Goal: Register for event/course

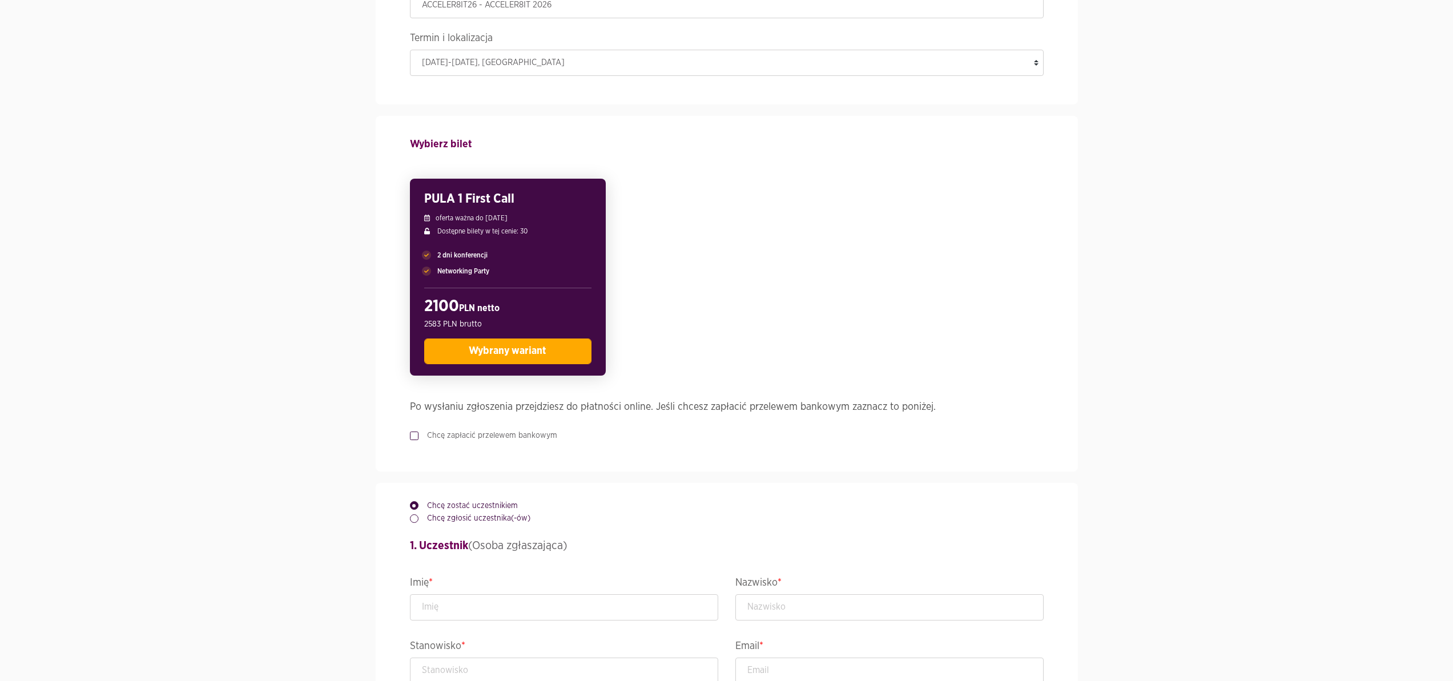
scroll to position [170, 0]
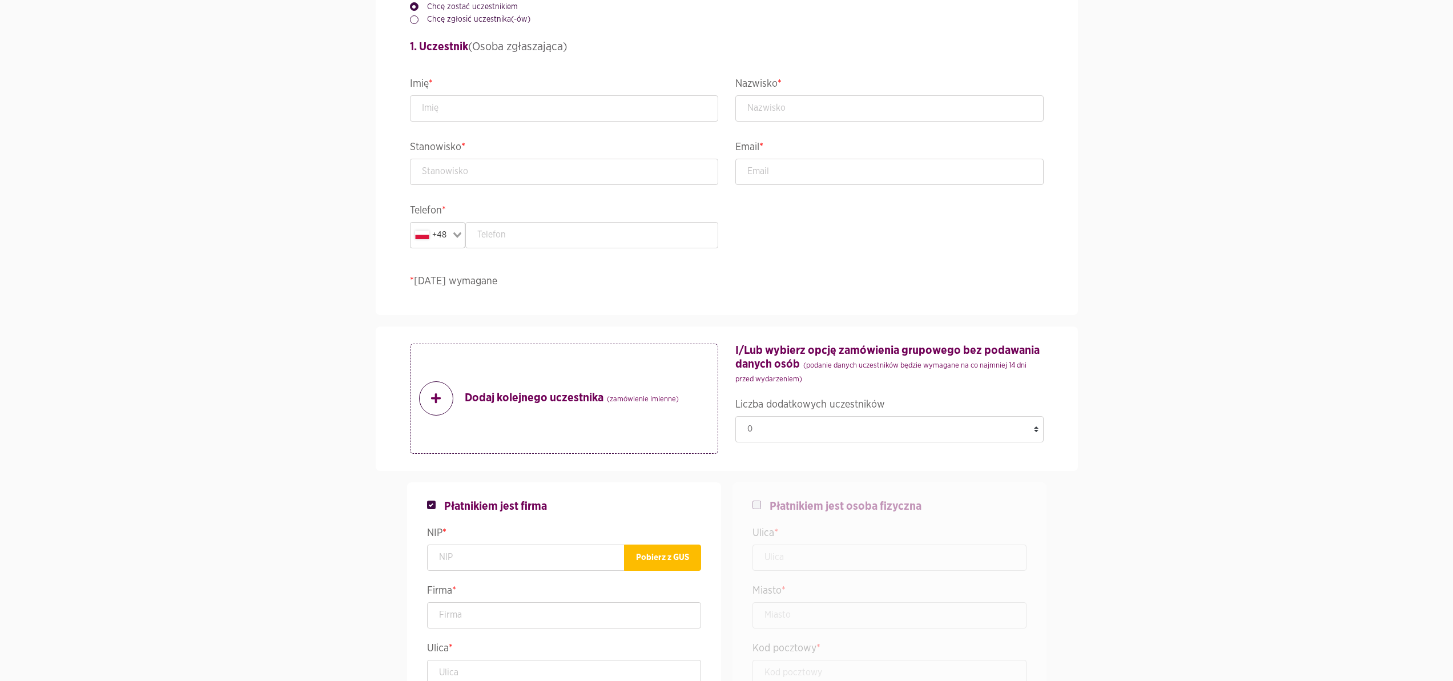
click at [435, 323] on form "Wydarzenie ACCELER8IT26 - ACCELER8IT 2026 Termin i lokalizacja [DATE]-[DATE] , …" at bounding box center [727, 488] width 634 height 2155
click at [442, 116] on input "text" at bounding box center [564, 108] width 308 height 26
type input "Kasia"
type input "test"
type input "katarzyna.giczela@conlea.pl"
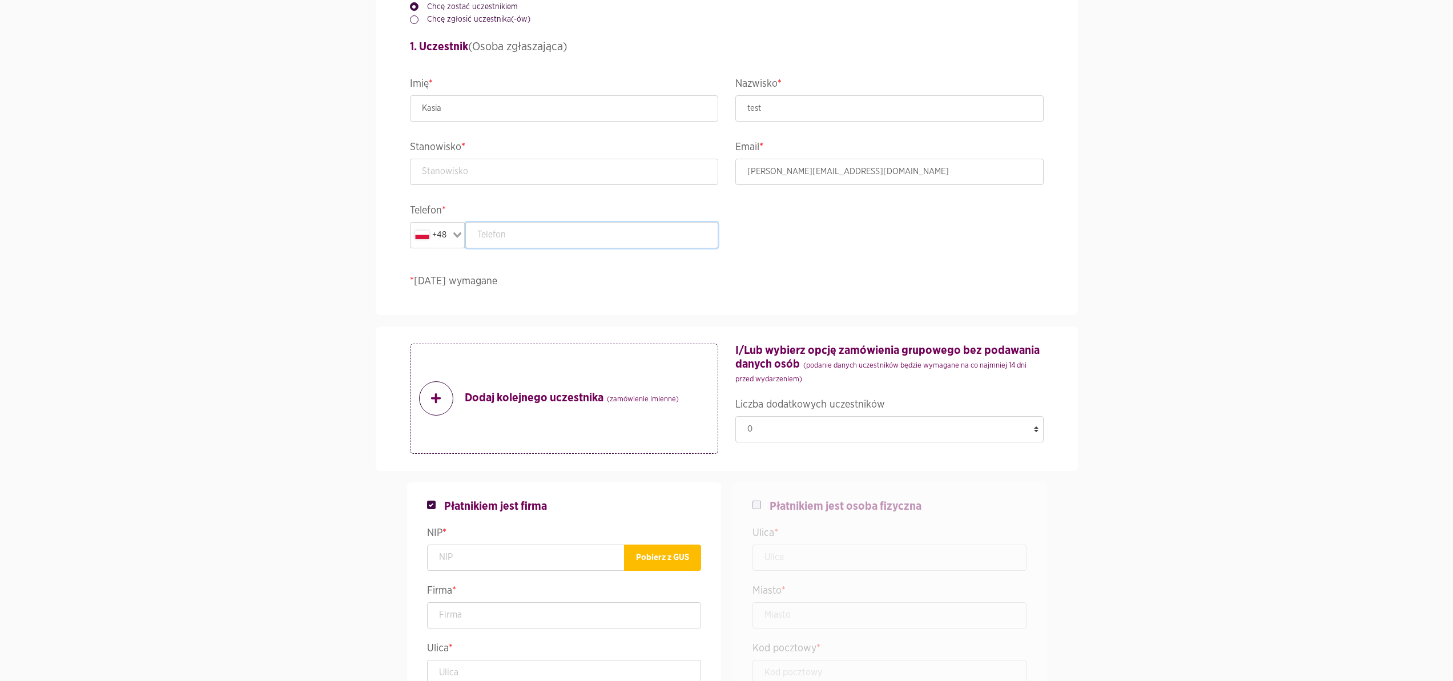
type input "575495659"
type input "TEST"
type input "test"
type input "TEST"
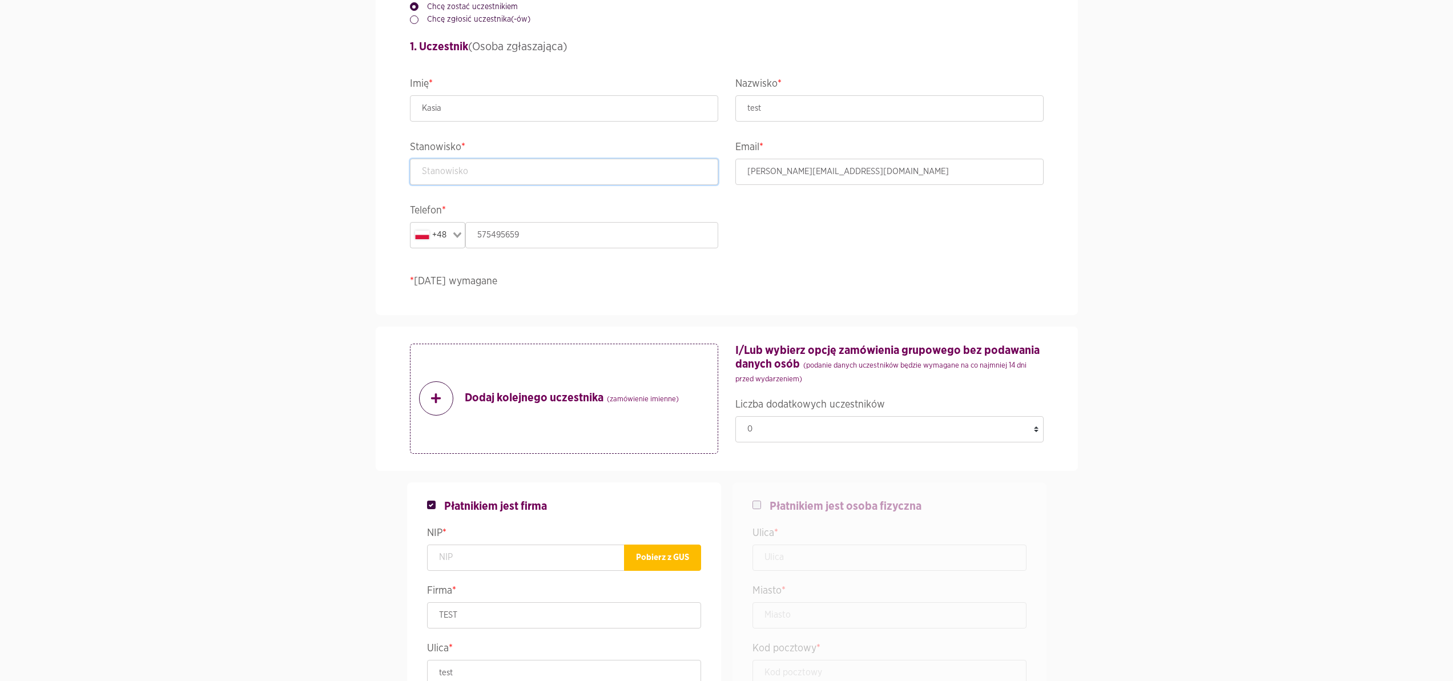
click at [512, 170] on input "text" at bounding box center [564, 172] width 308 height 26
type input "test"
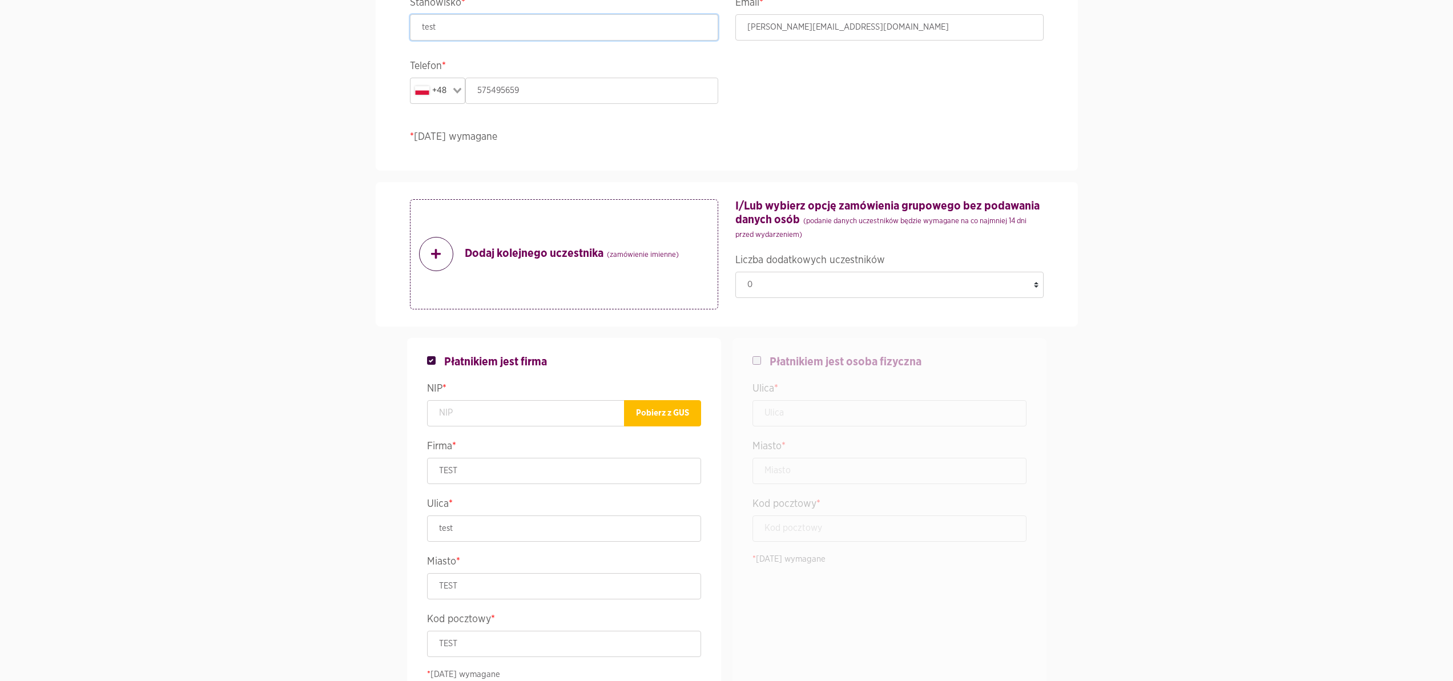
scroll to position [841, 0]
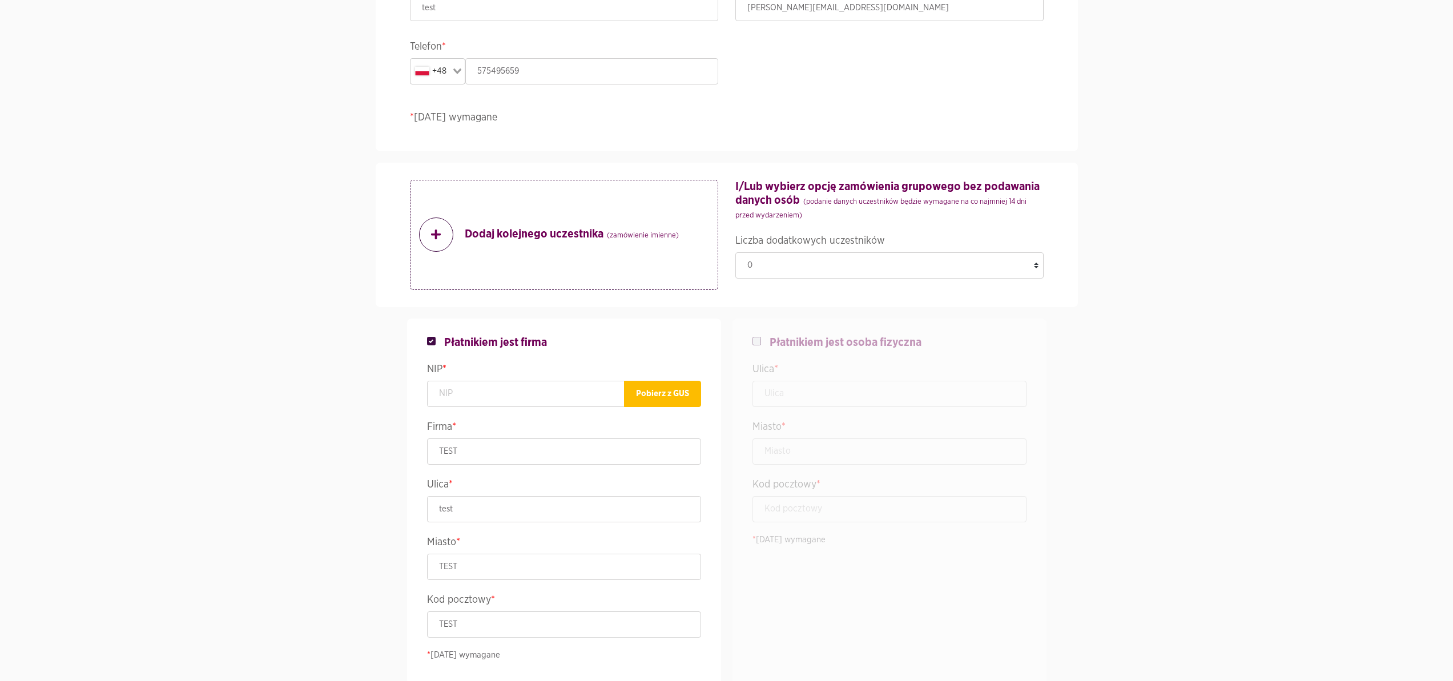
click at [789, 361] on legend "Ulica *" at bounding box center [889, 371] width 274 height 20
checkbox input "false"
checkbox input "true"
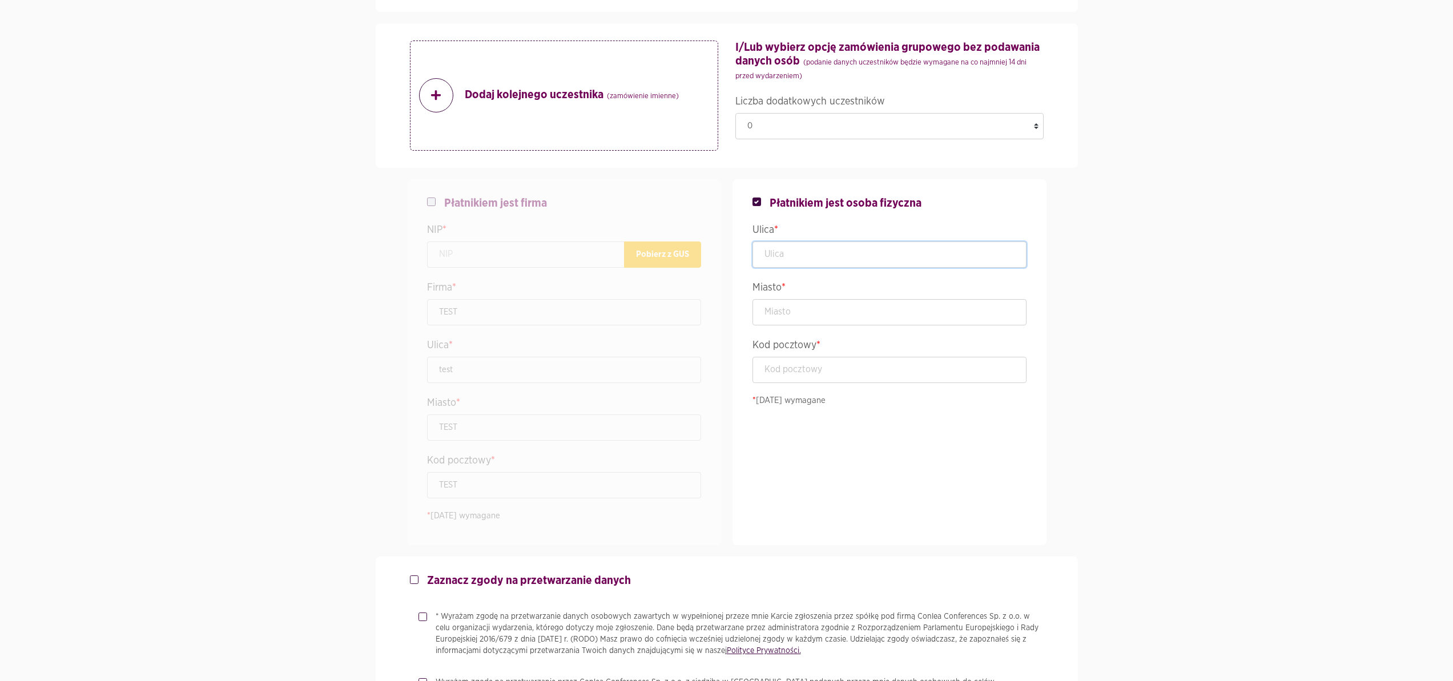
scroll to position [1001, 0]
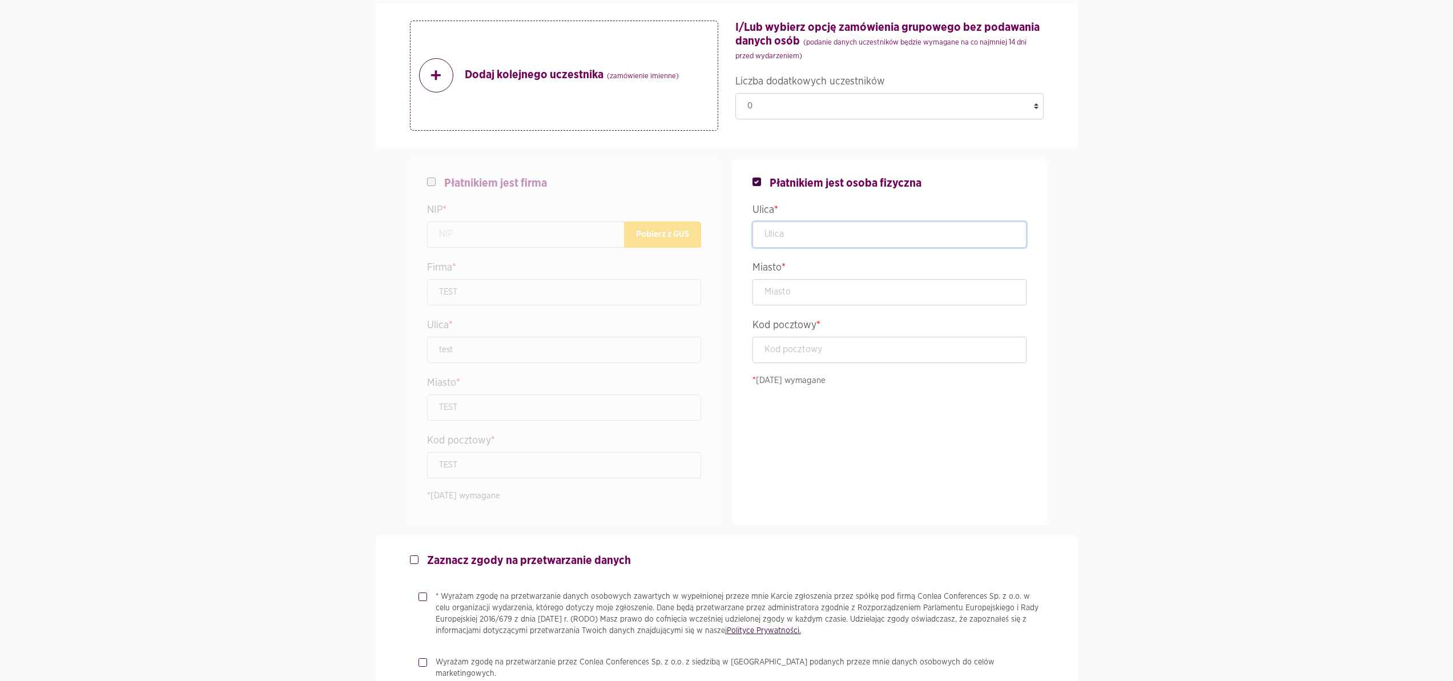
click at [795, 244] on input "text" at bounding box center [889, 234] width 274 height 26
type input "test"
type input "TEST"
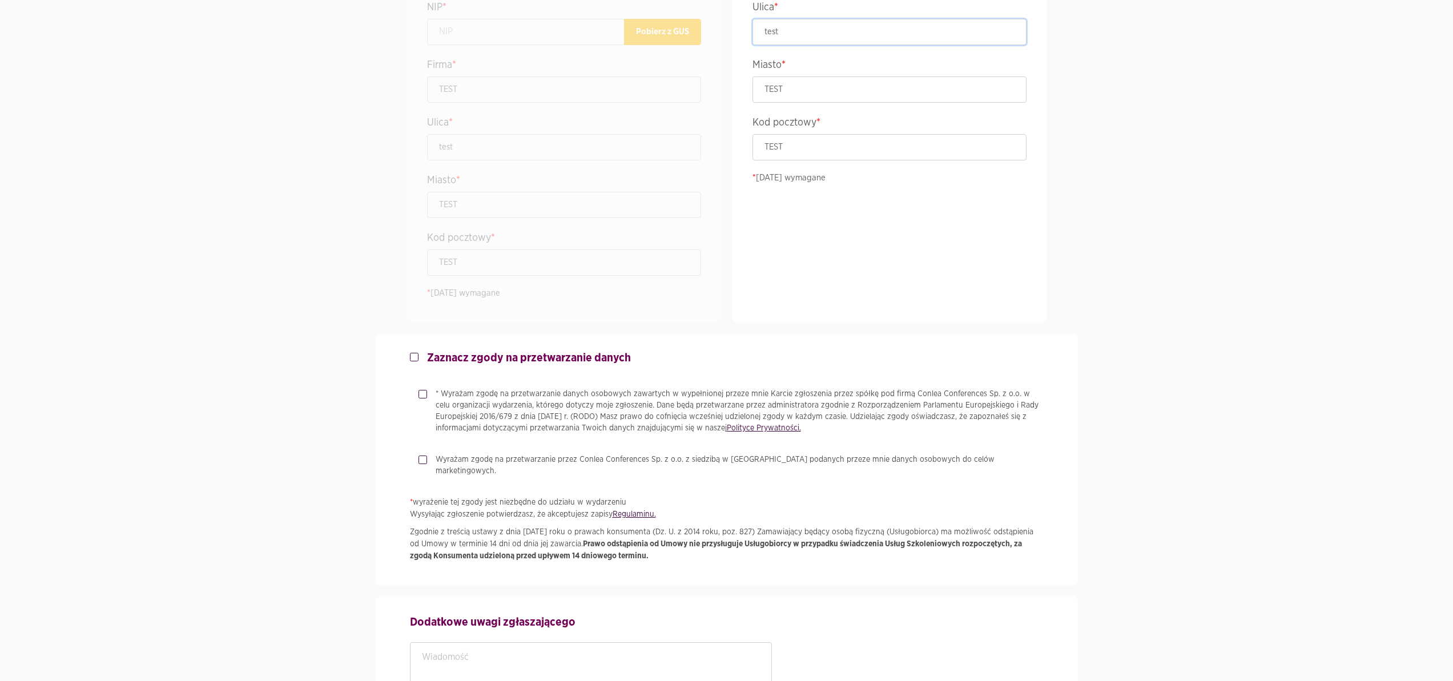
scroll to position [1461, 0]
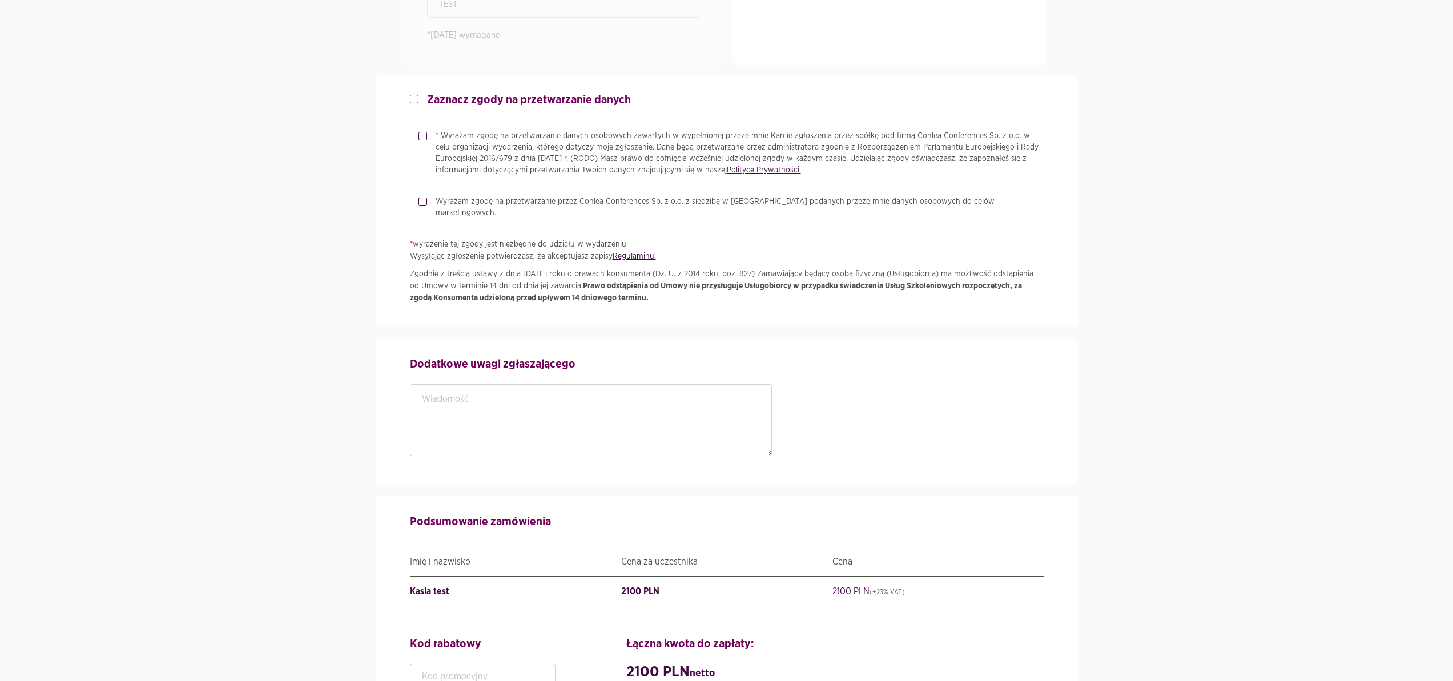
click at [427, 131] on label "* Wyrażam zgodę na przetwarzanie danych osobowych zawartych w wypełnionej przez…" at bounding box center [735, 153] width 616 height 46
click at [424, 131] on input "* Wyrażam zgodę na przetwarzanie danych osobowych zawartych w wypełnionej przez…" at bounding box center [421, 133] width 6 height 7
checkbox input "true"
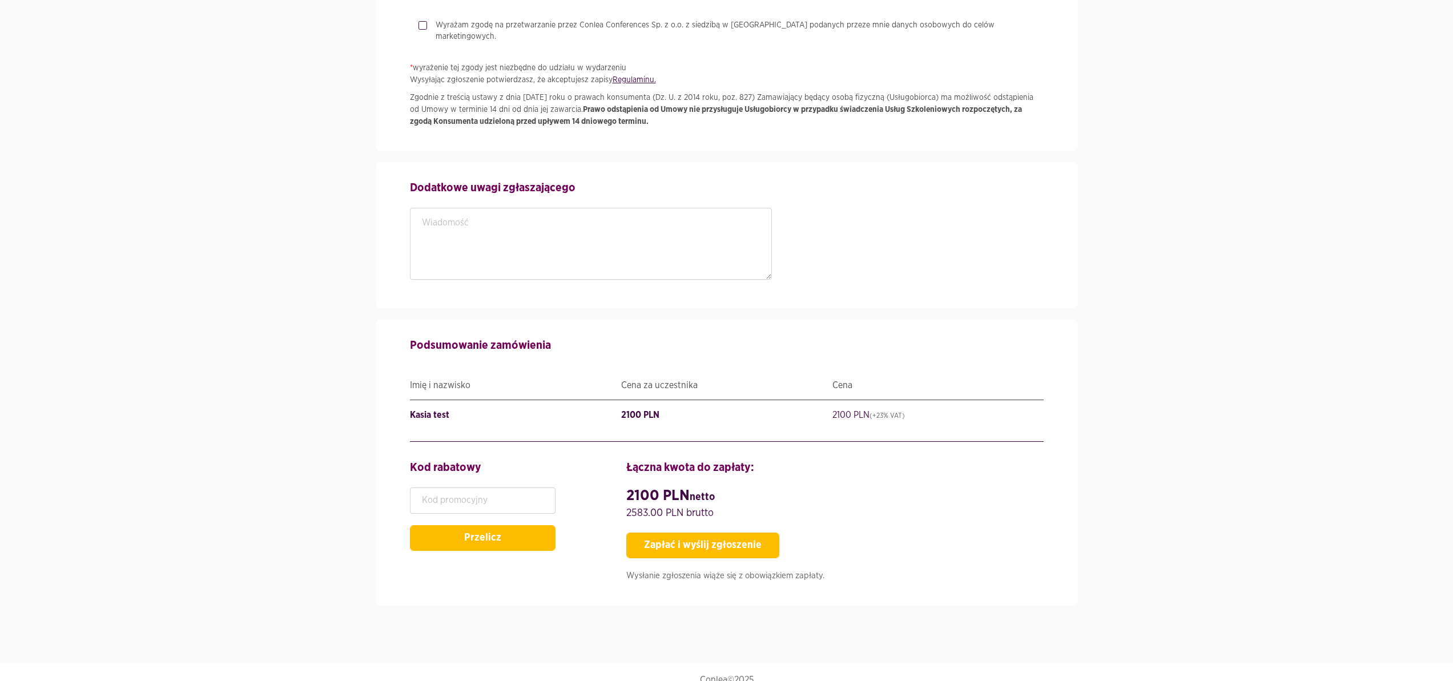
scroll to position [1643, 0]
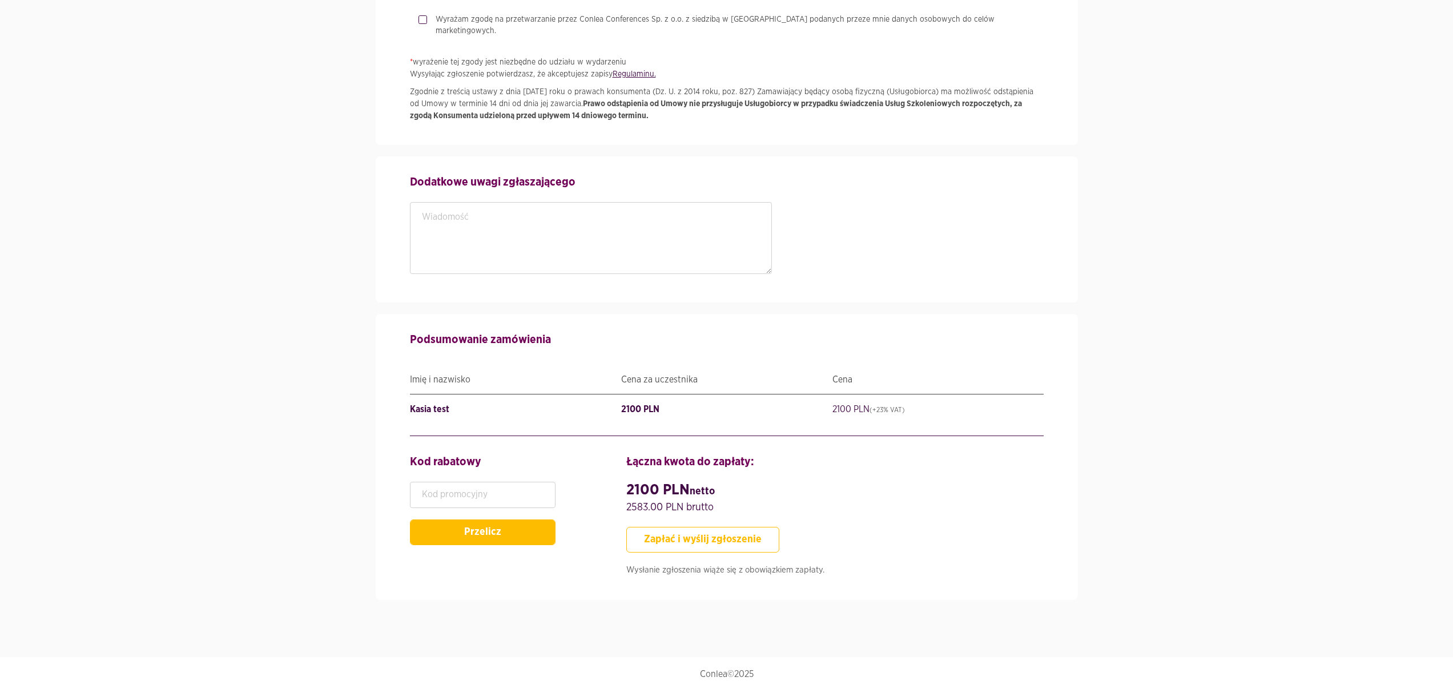
click at [645, 536] on button "Zapłać i wyślij zgłoszenie" at bounding box center [702, 540] width 153 height 26
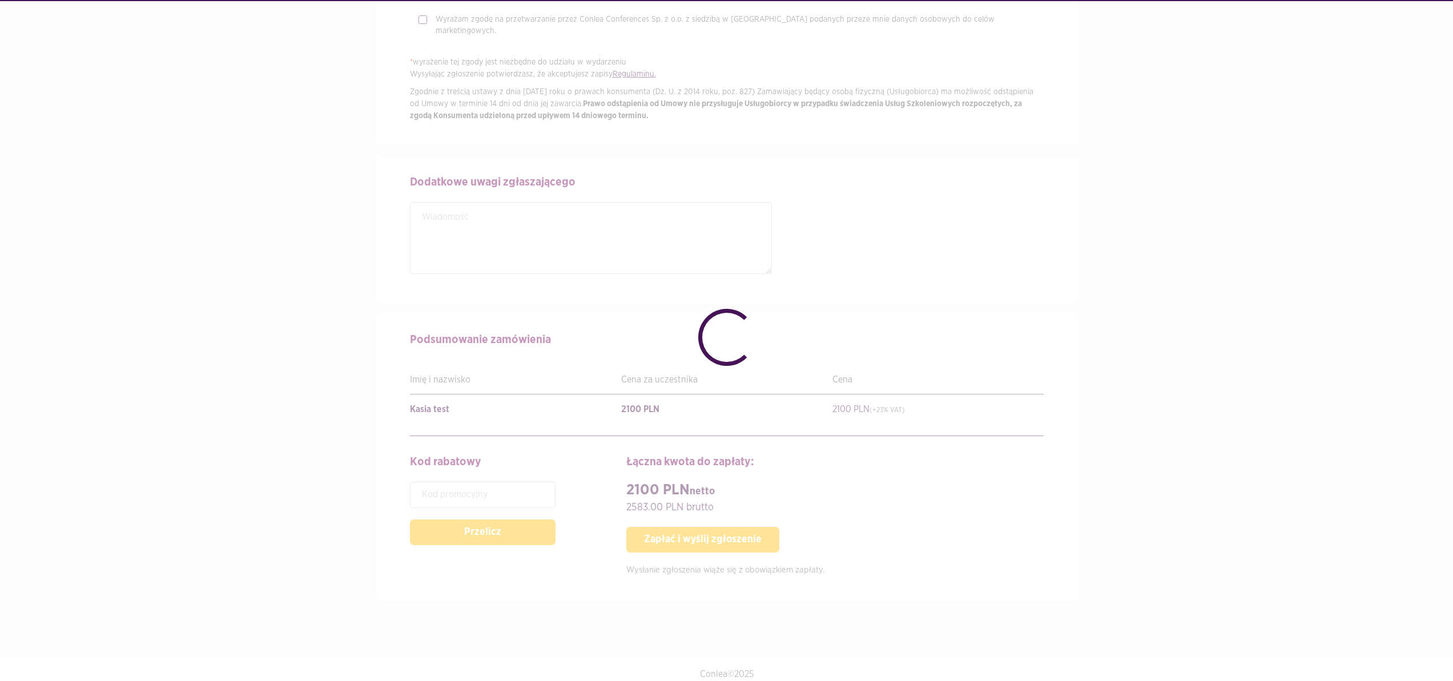
checkbox input "false"
